Goal: Transaction & Acquisition: Subscribe to service/newsletter

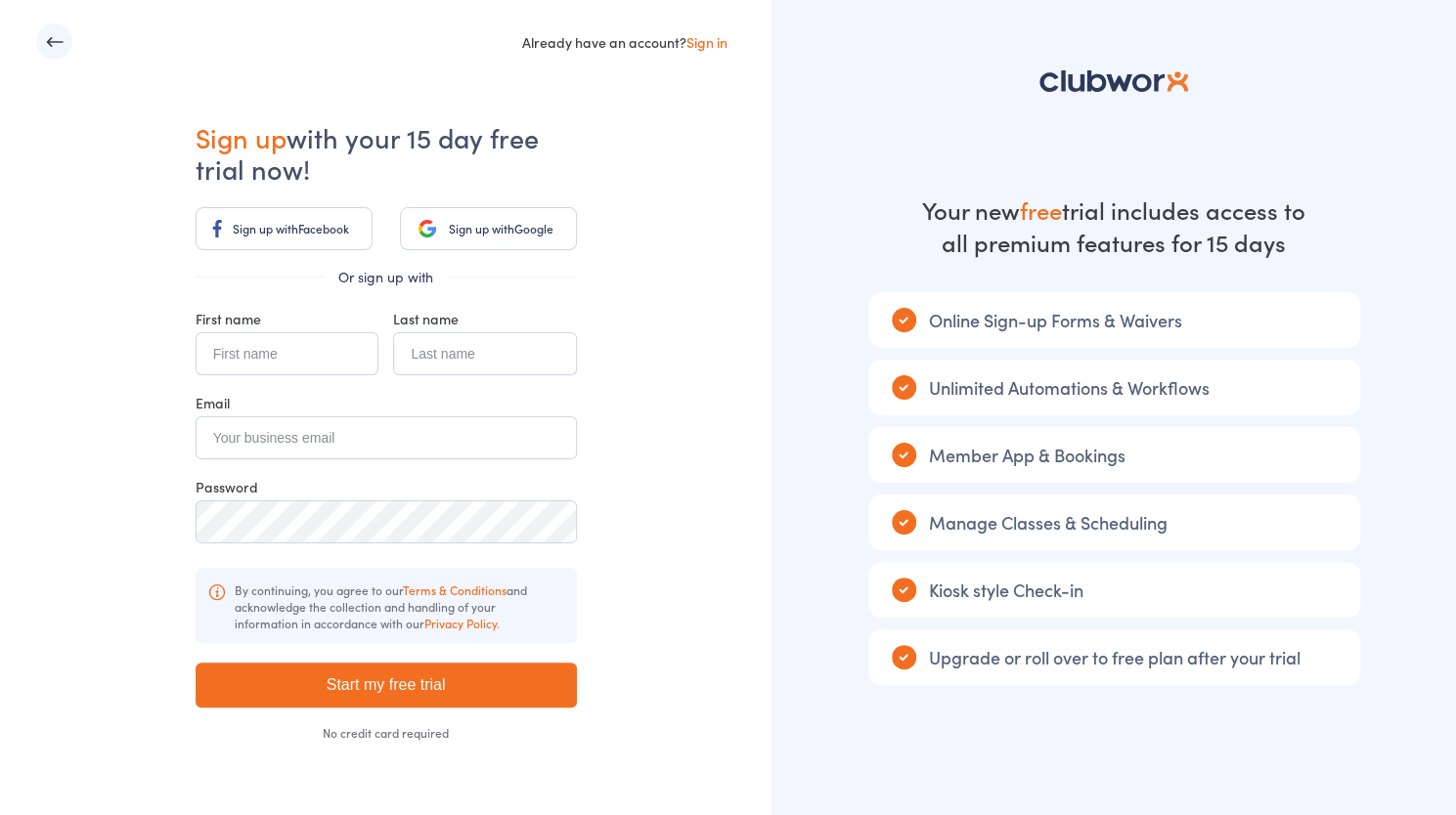
click at [518, 238] on link "Sign up with Google" at bounding box center [488, 228] width 177 height 43
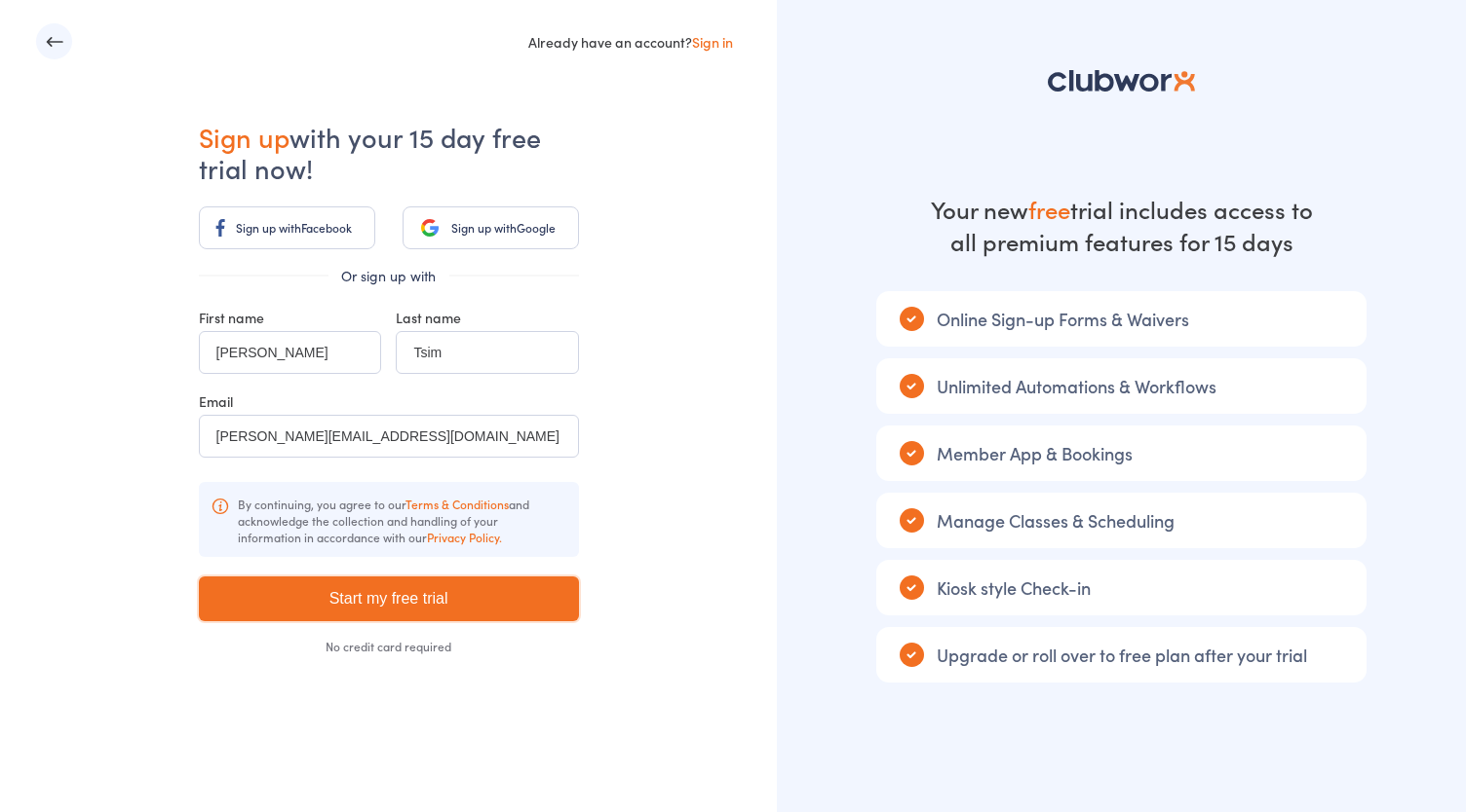
click at [452, 606] on input "Start my free trial" at bounding box center [388, 598] width 380 height 44
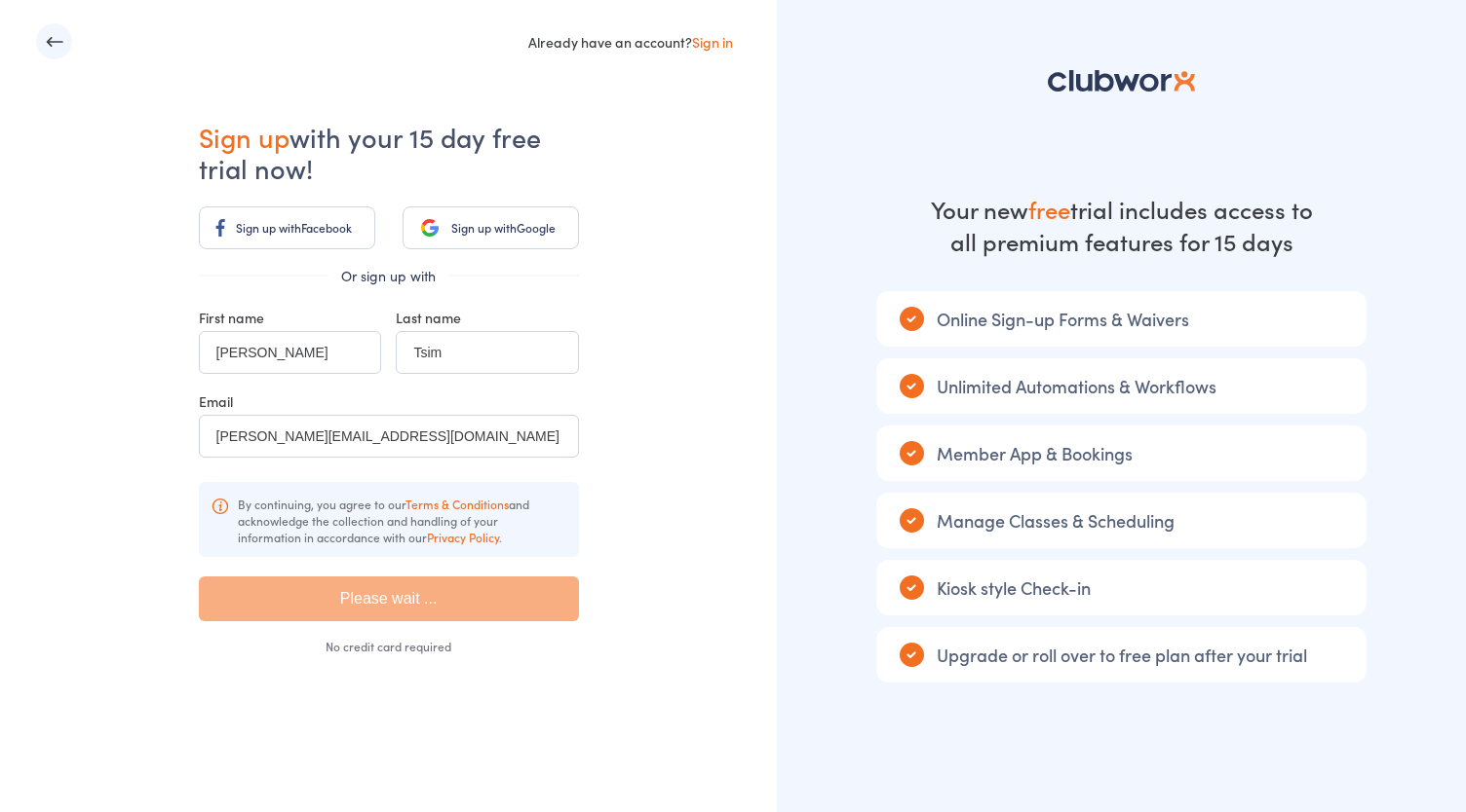
type input "Please wait ..."
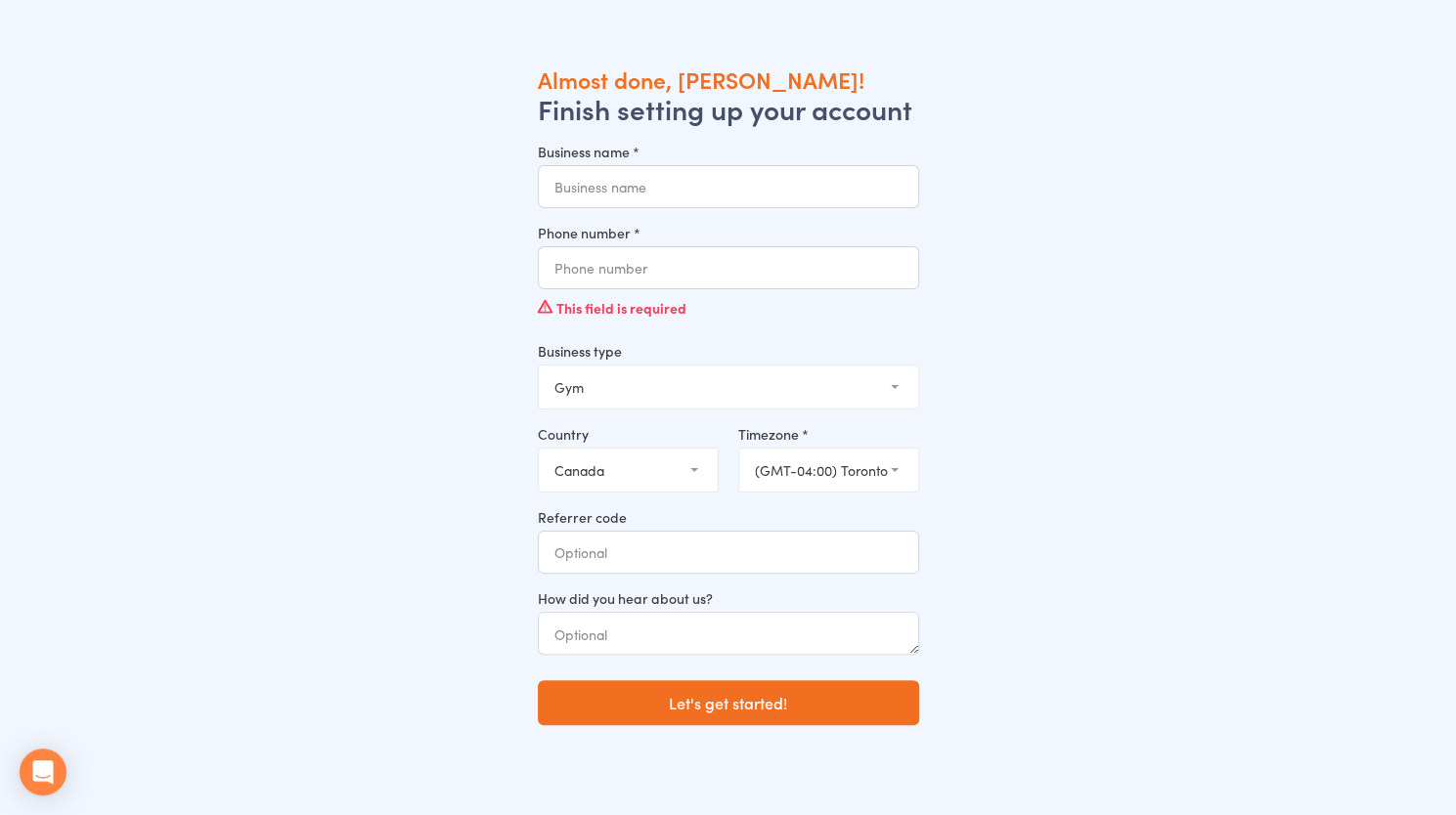
click at [680, 191] on input "Business name *" at bounding box center [728, 186] width 381 height 43
type input "Good Stress"
click at [667, 268] on input "Phone number *" at bounding box center [728, 267] width 381 height 43
type input "4164002468"
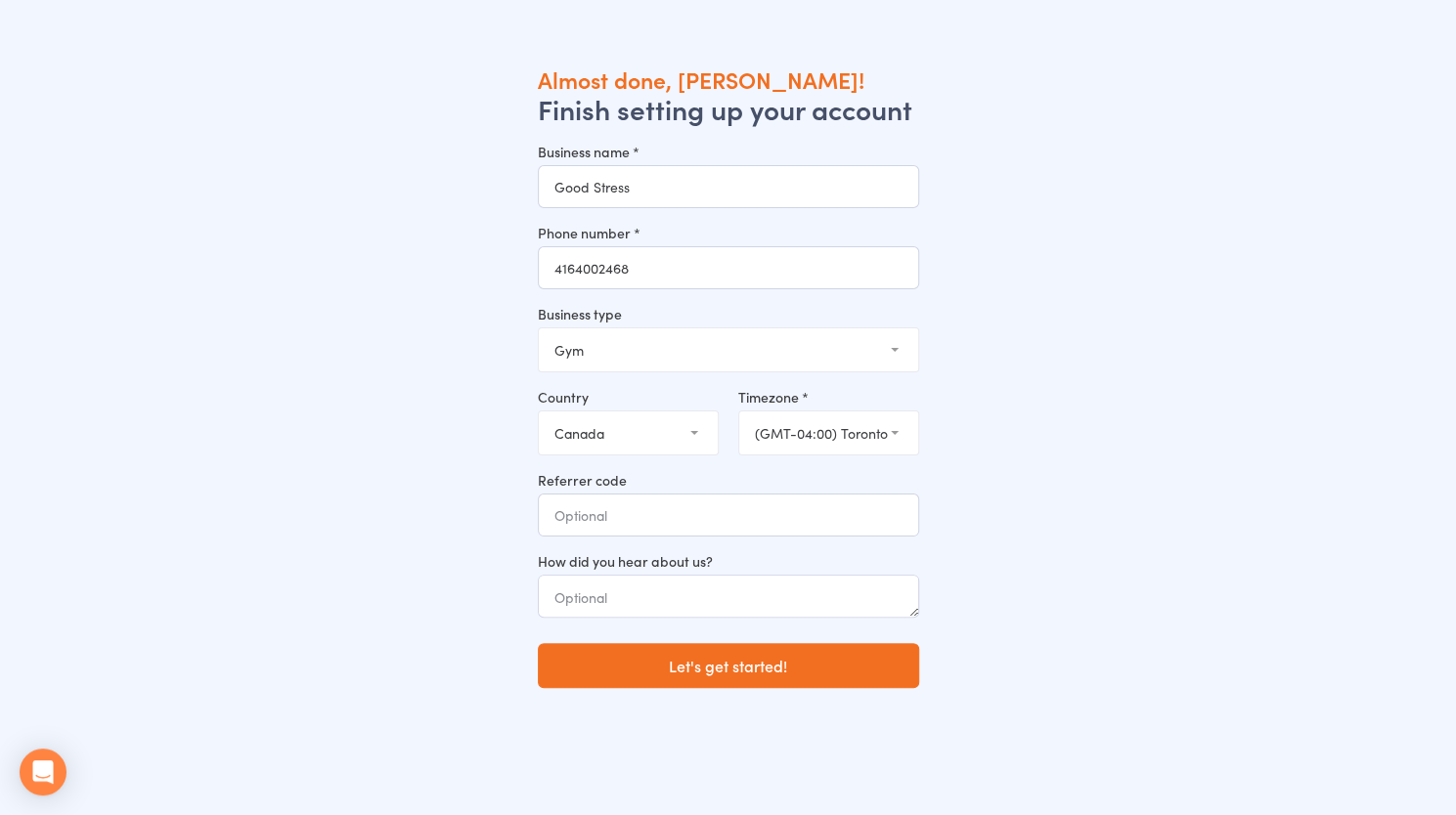
click at [675, 351] on select "Gym Studio Martial Arts Yoga School Dance School Pole Dance Personal Trainer Cr…" at bounding box center [728, 350] width 379 height 43
select select "2"
click at [539, 329] on select "Gym Studio Martial Arts Yoga School Dance School Pole Dance Personal Trainer Cr…" at bounding box center [728, 350] width 379 height 43
click at [684, 605] on textarea at bounding box center [728, 595] width 381 height 43
type textarea "C"
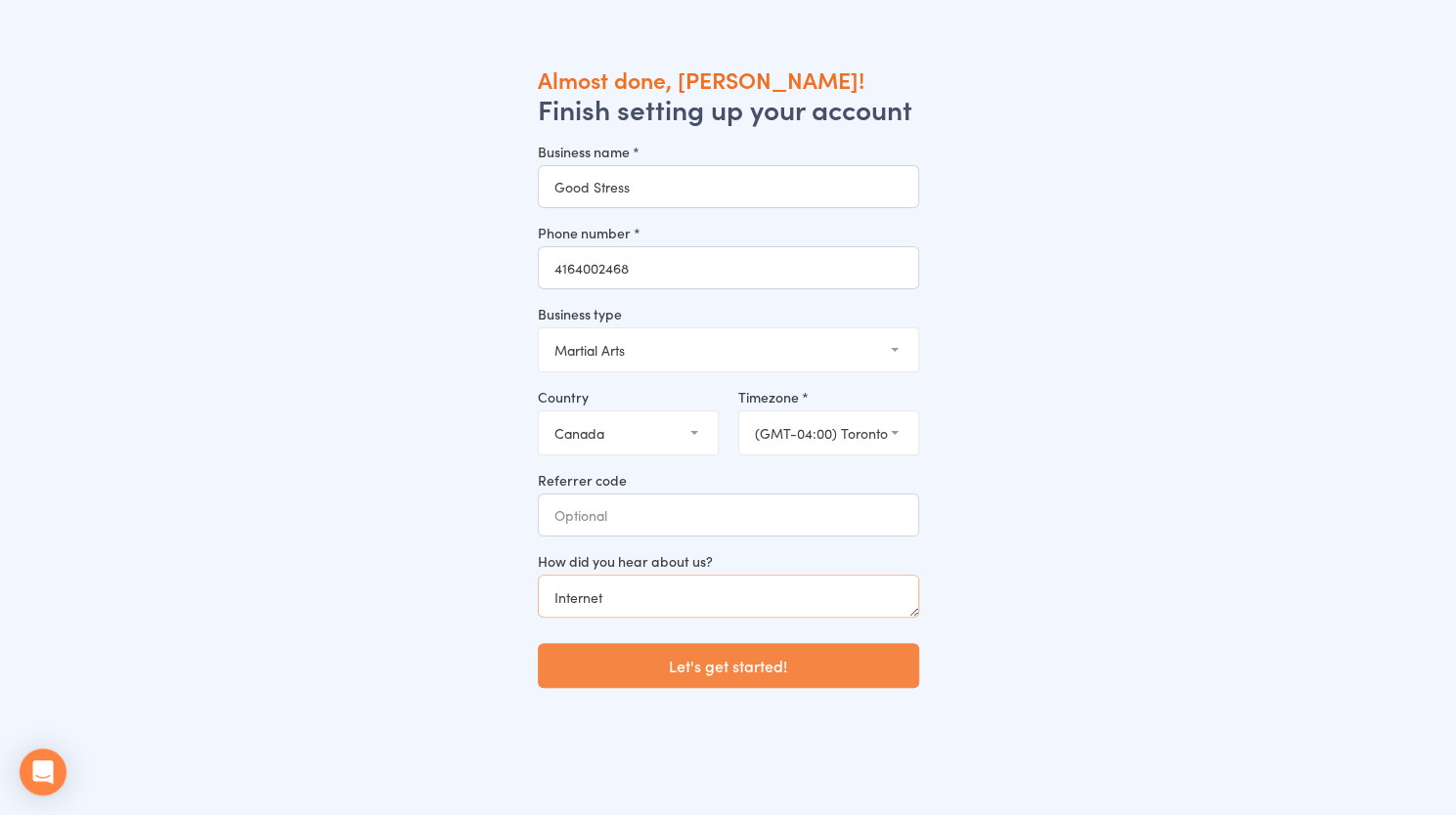
type textarea "Internet"
click at [754, 654] on button "Let's get started!" at bounding box center [728, 665] width 381 height 45
